Goal: Task Accomplishment & Management: Complete application form

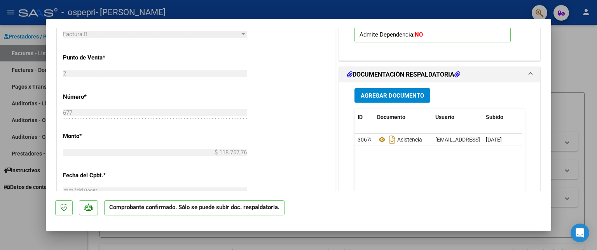
scroll to position [348, 0]
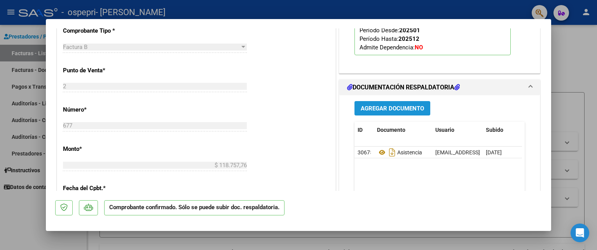
click at [383, 108] on span "Agregar Documento" at bounding box center [392, 108] width 63 height 7
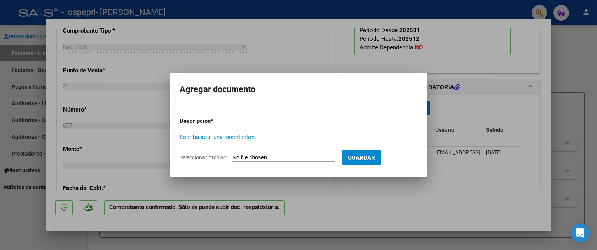
click at [308, 140] on input "Escriba aquí una descripcion" at bounding box center [262, 137] width 164 height 7
type input "nota de credito"
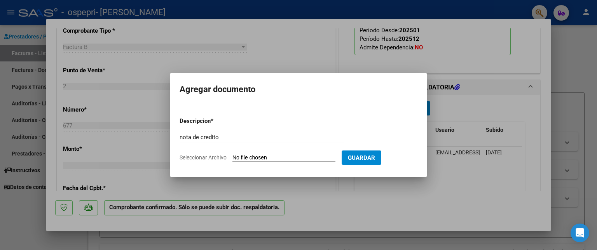
click at [328, 159] on input "Seleccionar Archivo" at bounding box center [284, 157] width 103 height 7
type input "C:\fakepath\27285883348_008_00002_00000056.pdf"
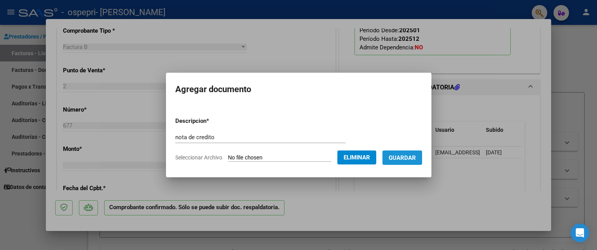
click at [416, 156] on span "Guardar" at bounding box center [402, 157] width 27 height 7
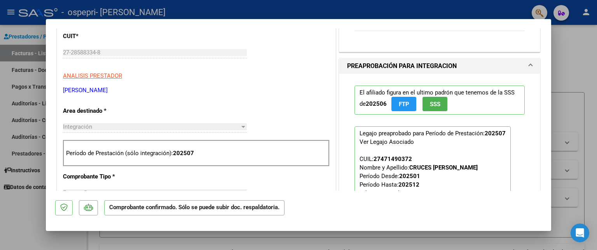
scroll to position [0, 0]
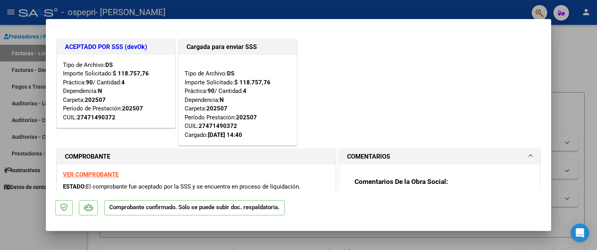
click at [577, 54] on div at bounding box center [298, 125] width 597 height 250
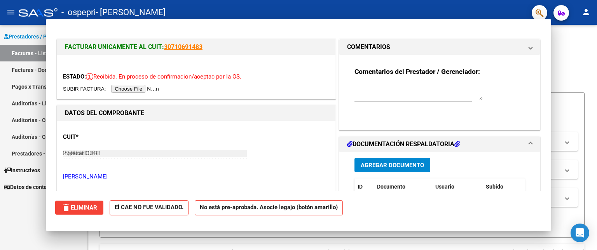
type input "$ 0,00"
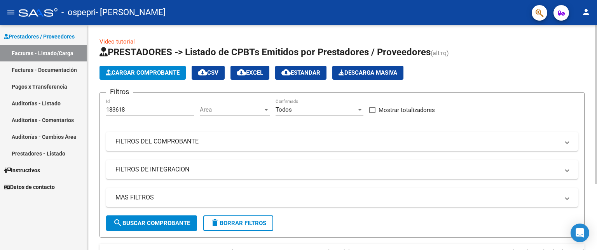
drag, startPoint x: 594, startPoint y: 49, endPoint x: 596, endPoint y: 82, distance: 33.9
click at [596, 82] on div "Video tutorial PRESTADORES -> Listado de CPBTs Emitidos por Prestadores / Prove…" at bounding box center [343, 182] width 512 height 314
drag, startPoint x: 583, startPoint y: 45, endPoint x: 595, endPoint y: 55, distance: 15.2
click at [595, 55] on div "Video tutorial PRESTADORES -> Listado de CPBTs Emitidos por Prestadores / Prove…" at bounding box center [343, 182] width 512 height 314
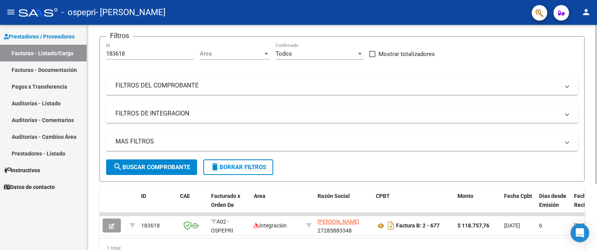
scroll to position [93, 0]
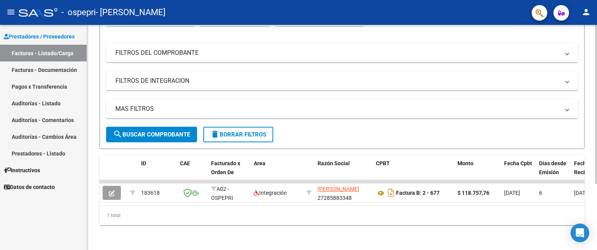
click at [596, 159] on div at bounding box center [596, 170] width 2 height 159
